Goal: Task Accomplishment & Management: Manage account settings

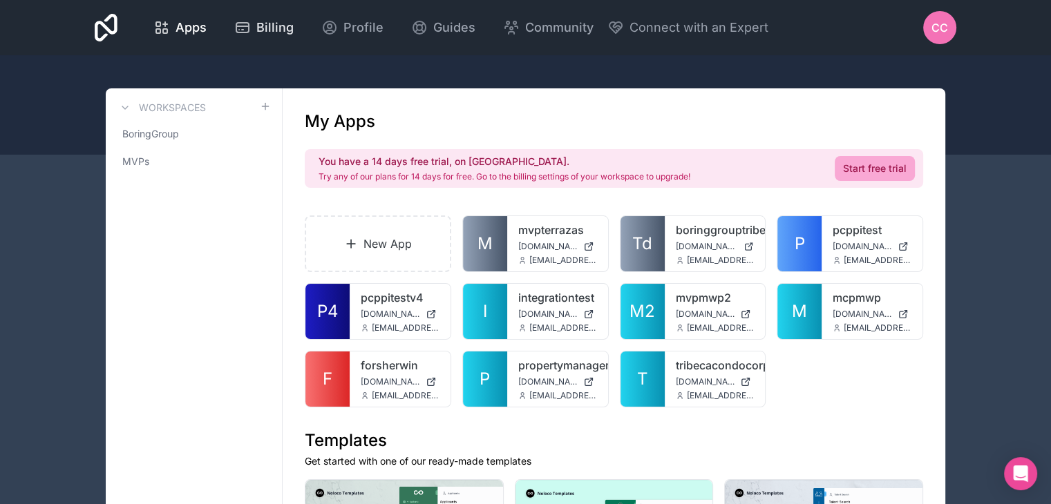
click at [277, 28] on span "Billing" at bounding box center [274, 27] width 37 height 19
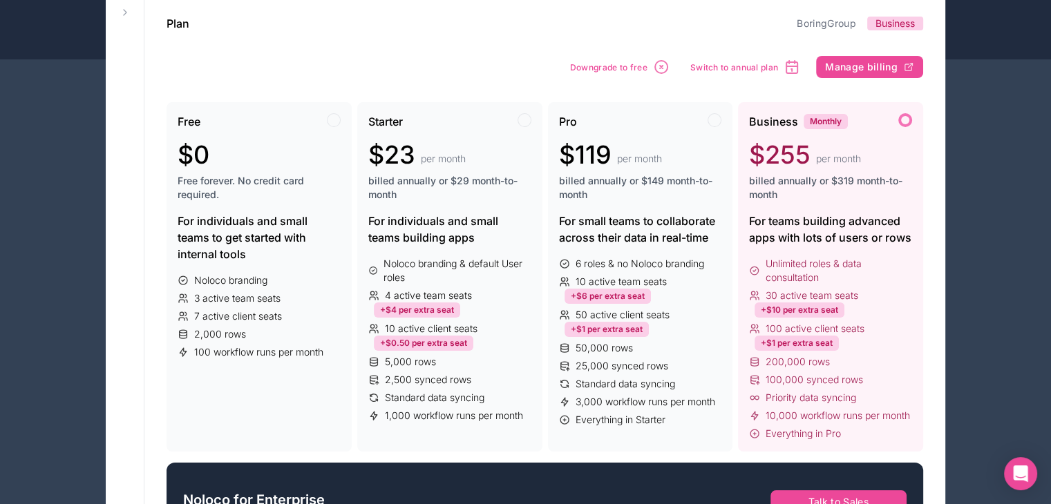
scroll to position [138, 0]
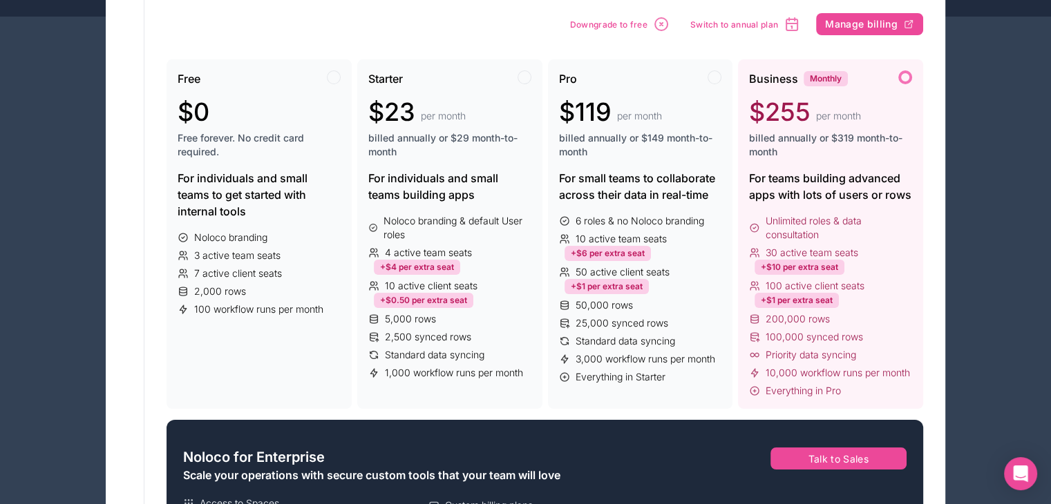
click at [845, 285] on span "100 active client seats" at bounding box center [814, 286] width 99 height 14
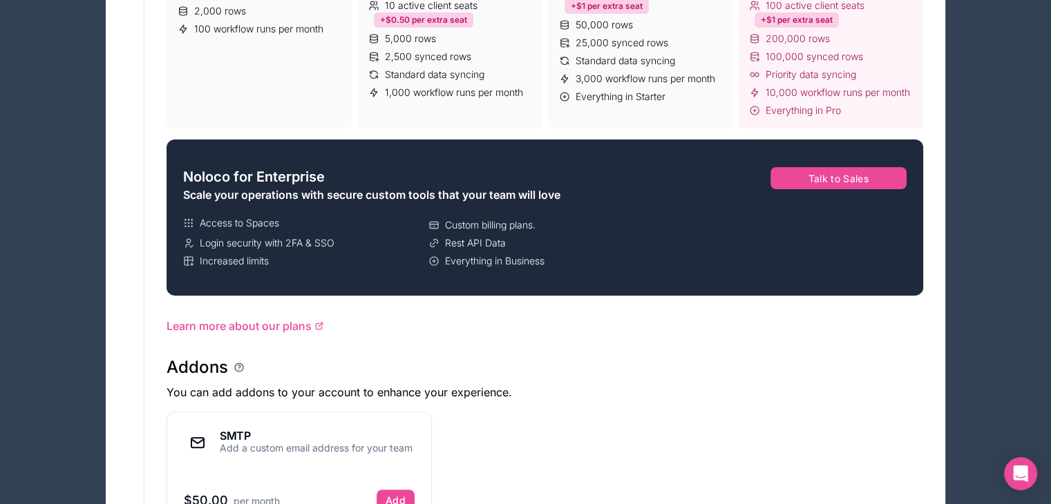
scroll to position [484, 0]
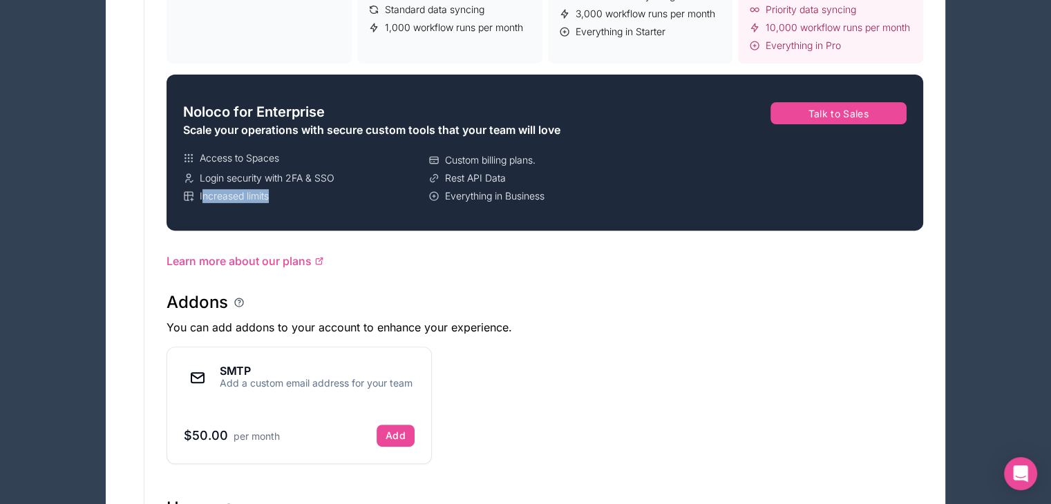
drag, startPoint x: 201, startPoint y: 194, endPoint x: 280, endPoint y: 200, distance: 79.6
click at [280, 200] on div "Increased limits" at bounding box center [303, 196] width 240 height 14
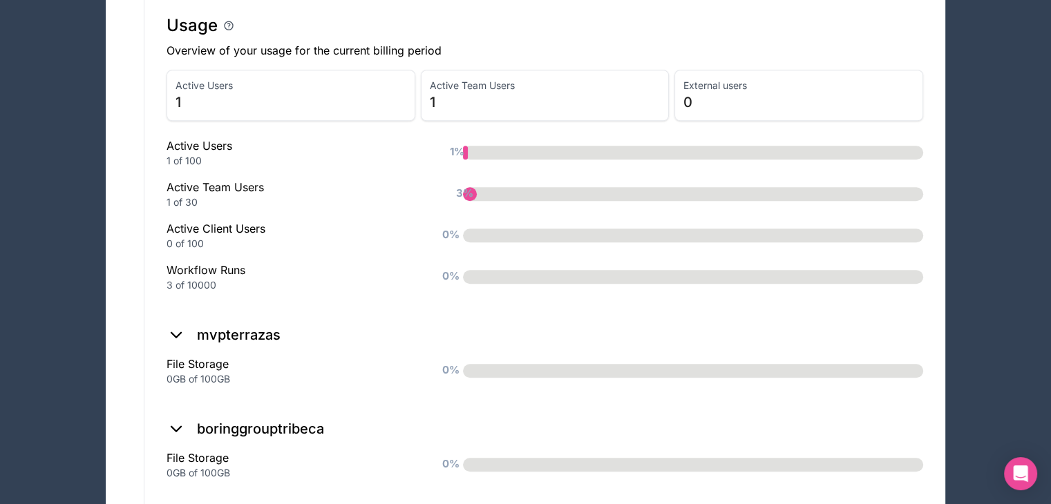
scroll to position [967, 0]
drag, startPoint x: 199, startPoint y: 283, endPoint x: 258, endPoint y: 282, distance: 59.4
click at [200, 283] on div "3 of 10000" at bounding box center [292, 285] width 252 height 14
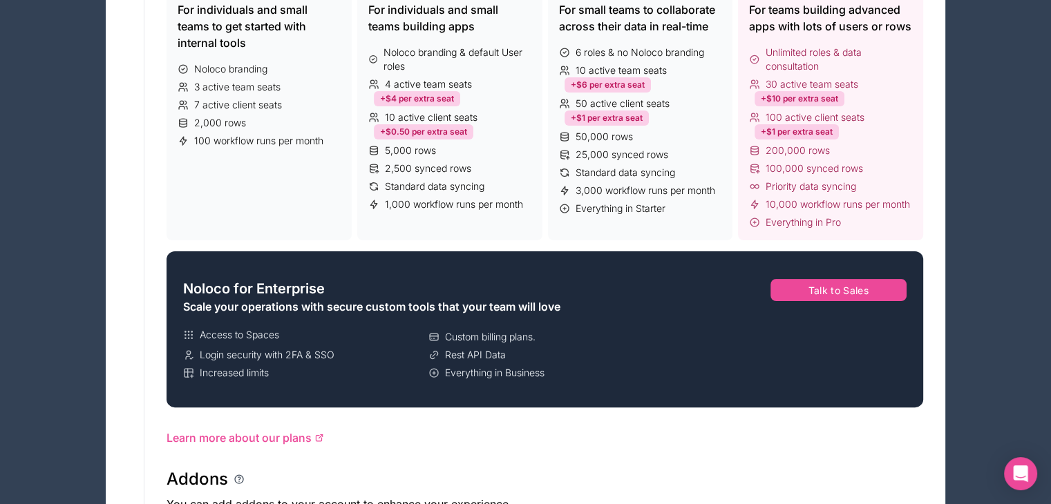
scroll to position [283, 0]
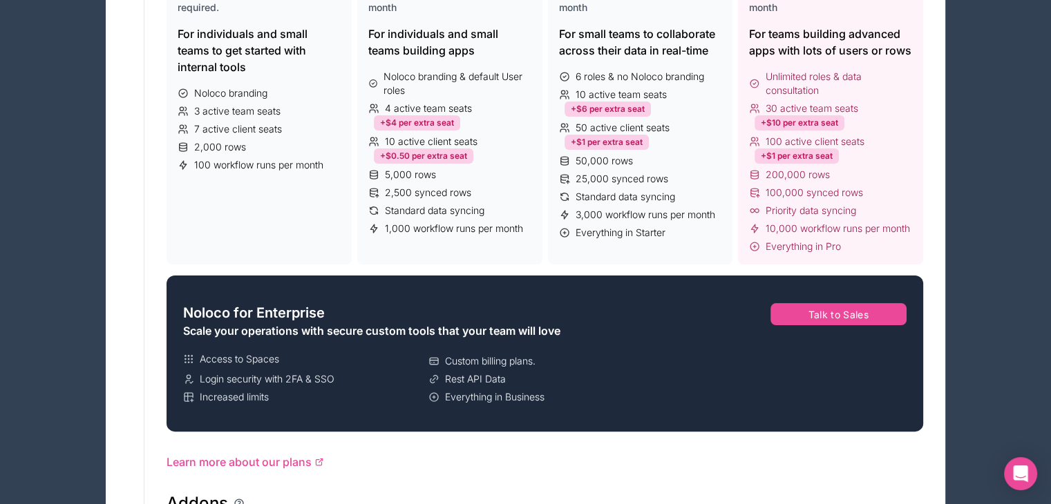
click at [753, 225] on icon at bounding box center [754, 228] width 11 height 11
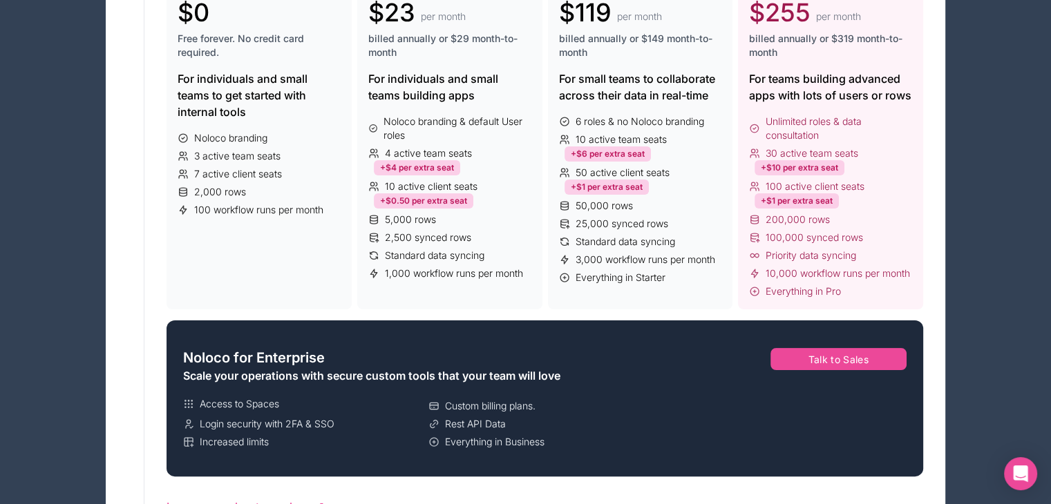
scroll to position [144, 0]
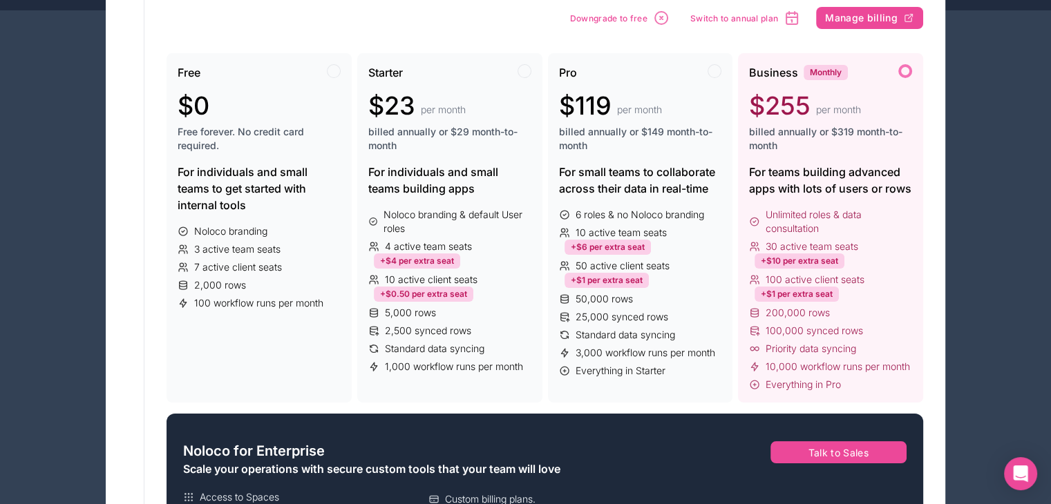
click at [808, 203] on div "Business Monthly $255 per month billed annually or $319 month-to-month For team…" at bounding box center [830, 228] width 185 height 350
click at [905, 75] on div at bounding box center [905, 71] width 14 height 14
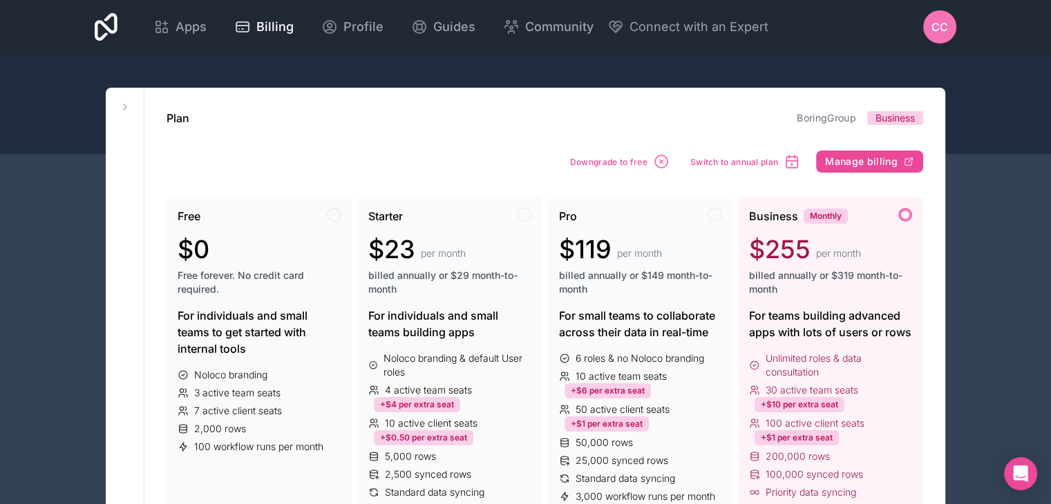
scroll to position [0, 0]
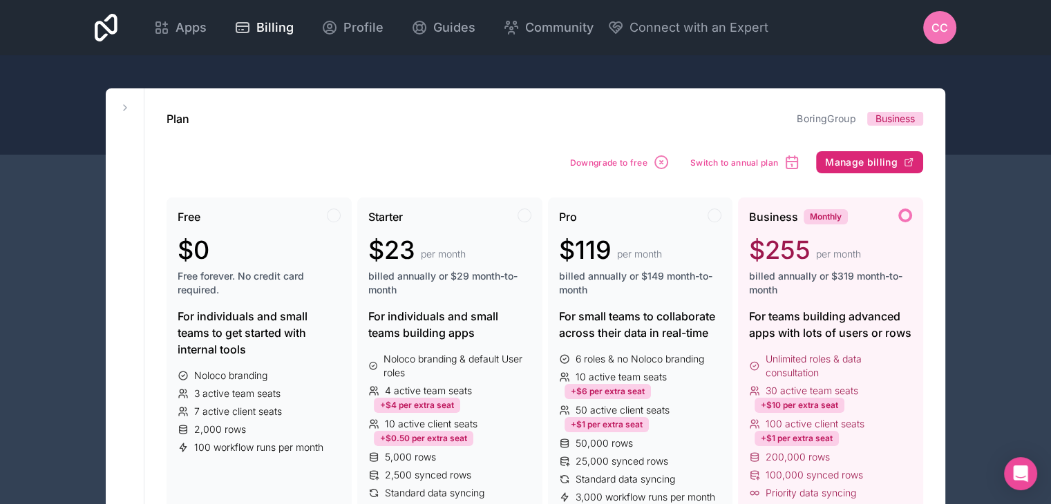
click at [868, 168] on span "Manage billing" at bounding box center [861, 162] width 73 height 12
